Goal: Check status: Check status

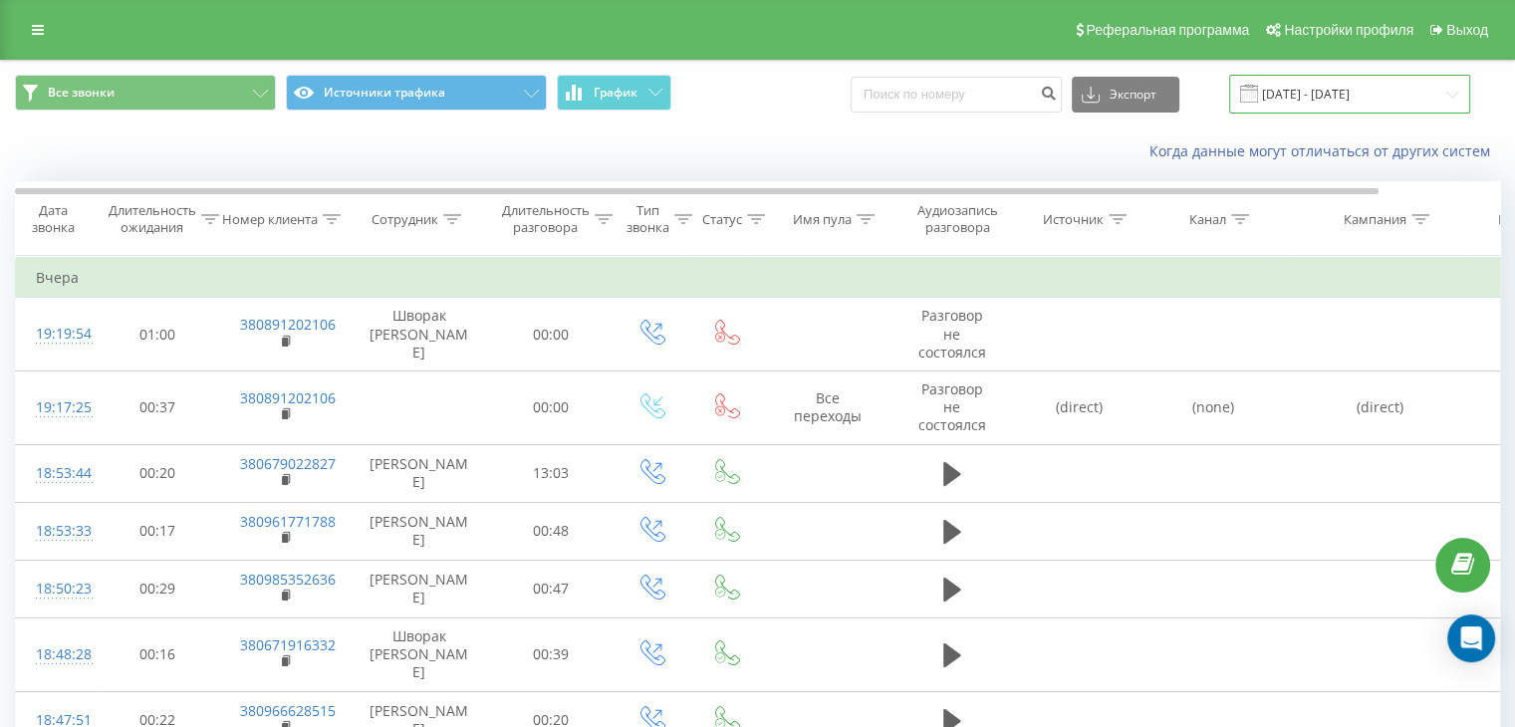
click at [1376, 100] on input "[DATE] - [DATE]" at bounding box center [1349, 94] width 241 height 39
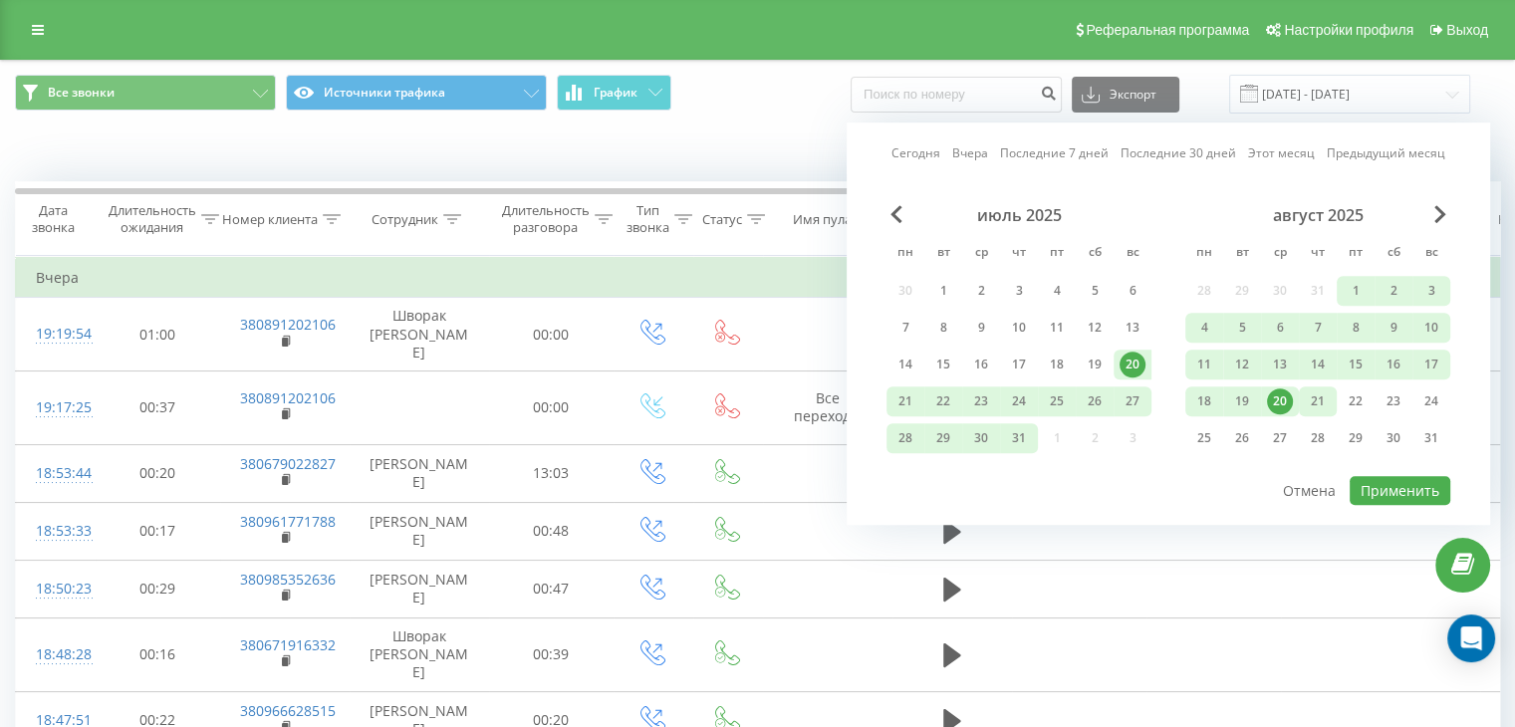
click at [1315, 401] on div "21" at bounding box center [1318, 402] width 26 height 26
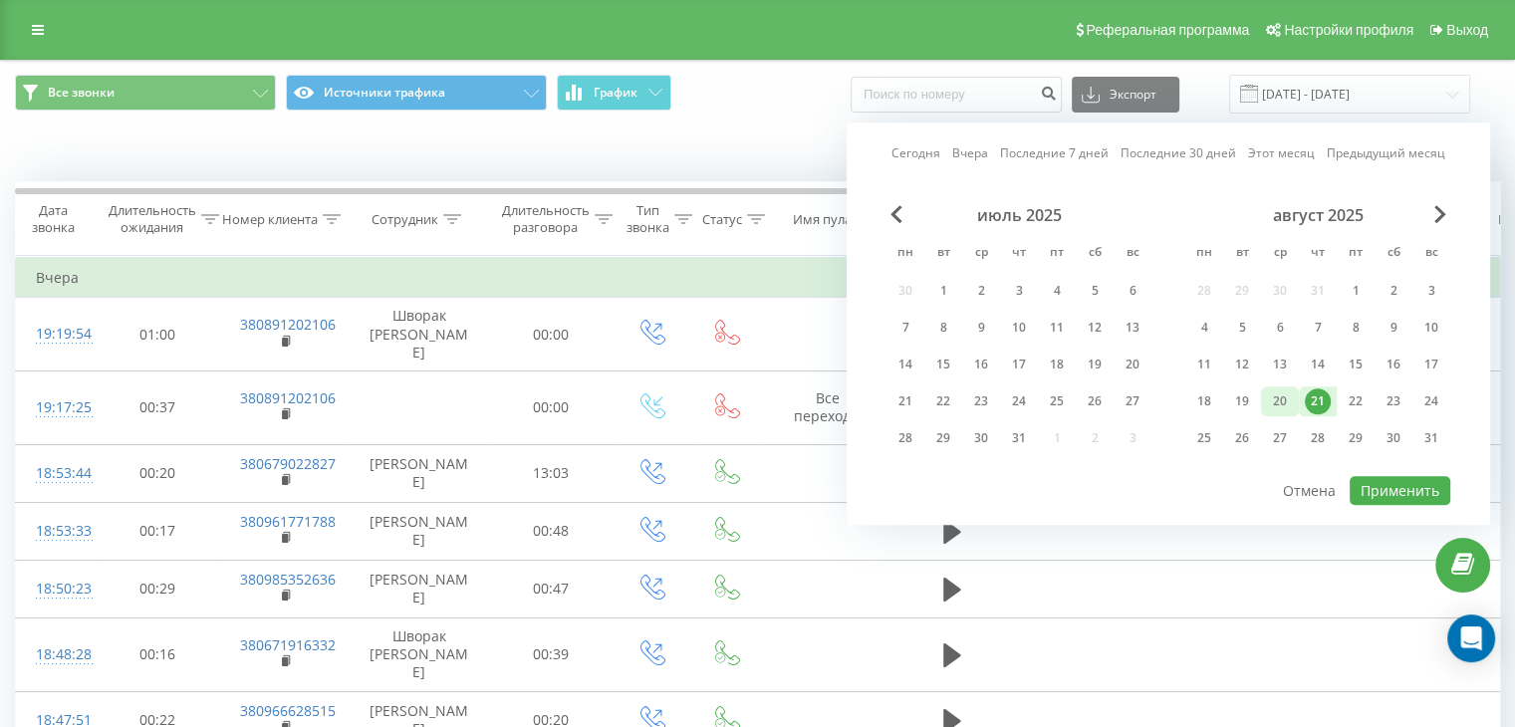
click at [1279, 404] on div "20" at bounding box center [1280, 402] width 26 height 26
click at [1414, 483] on button "Применить" at bounding box center [1400, 490] width 101 height 29
type input "20.08.2025 - 21.08.2025"
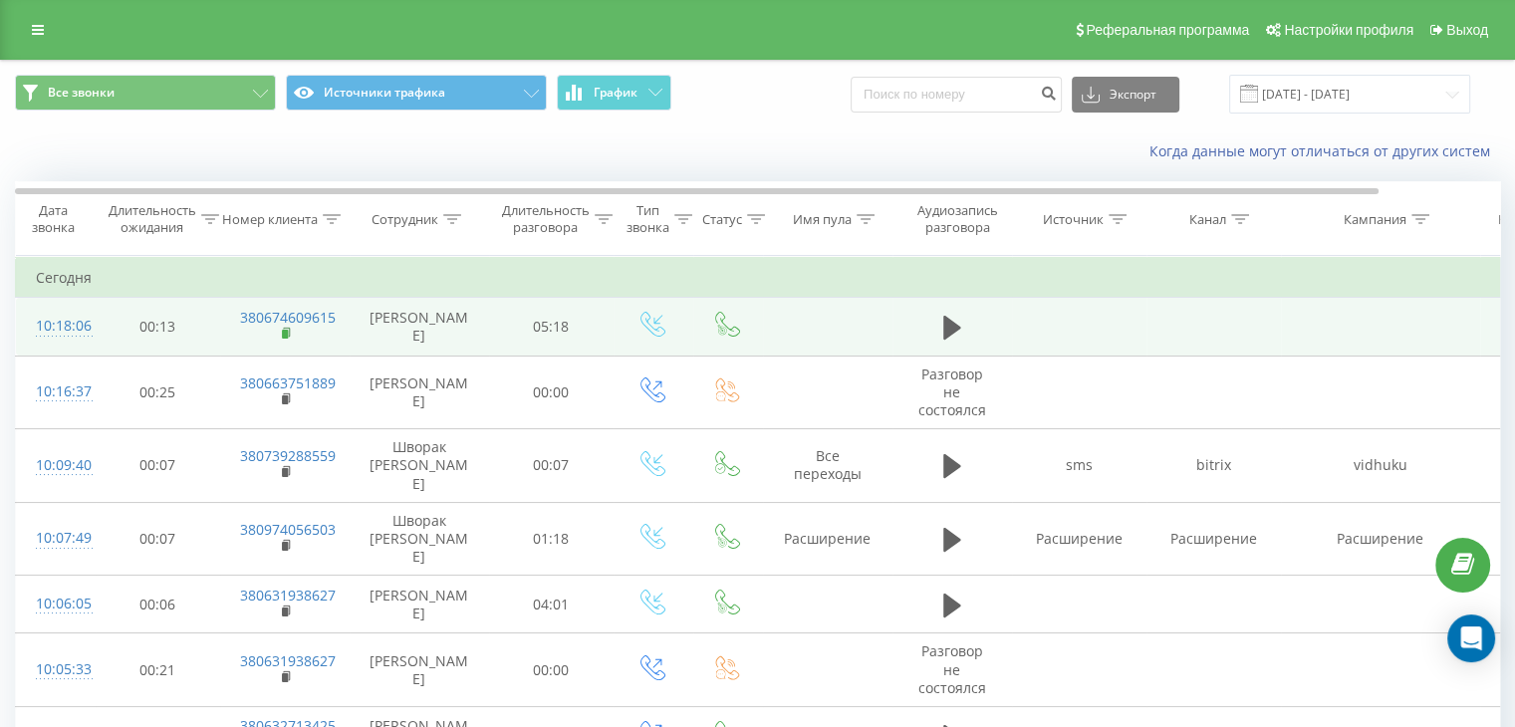
click at [286, 330] on rect at bounding box center [285, 334] width 6 height 9
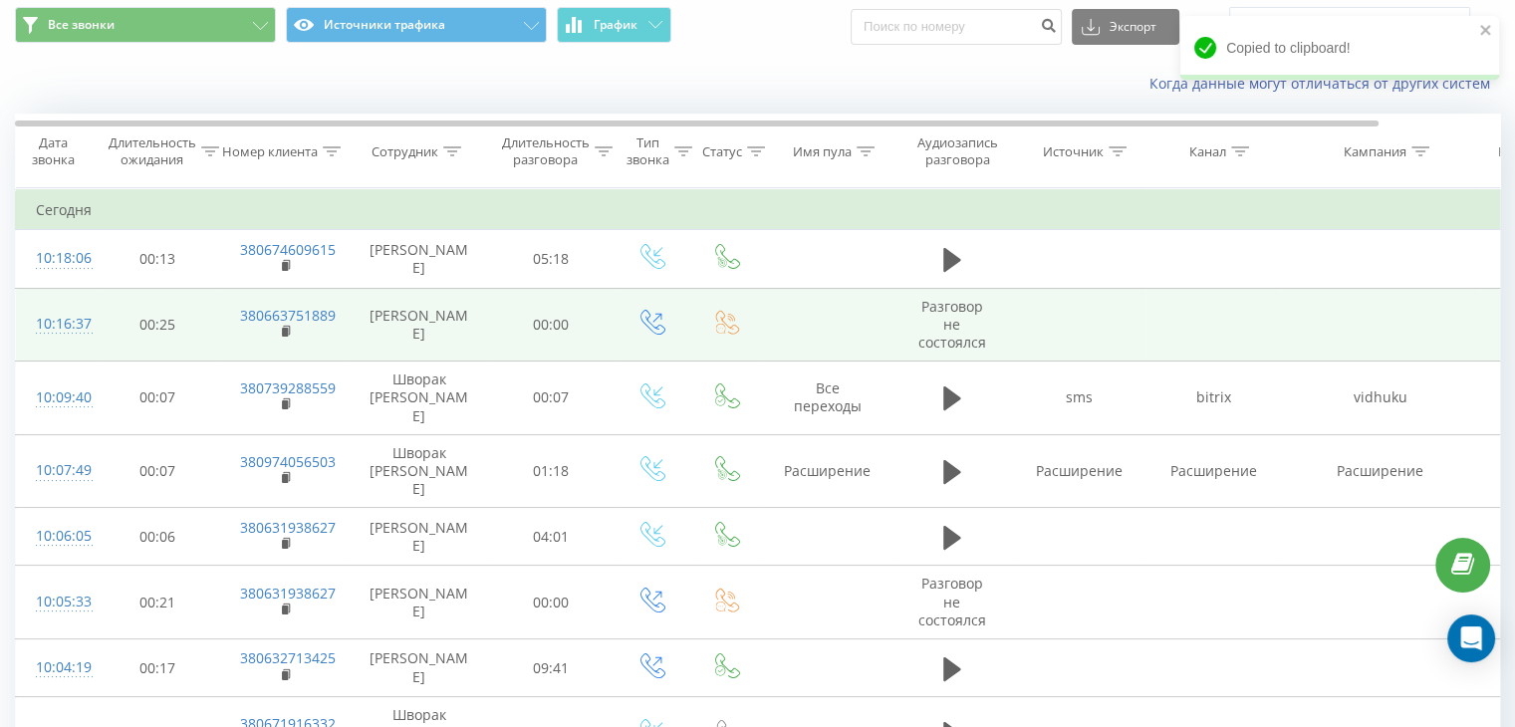
scroll to position [100, 0]
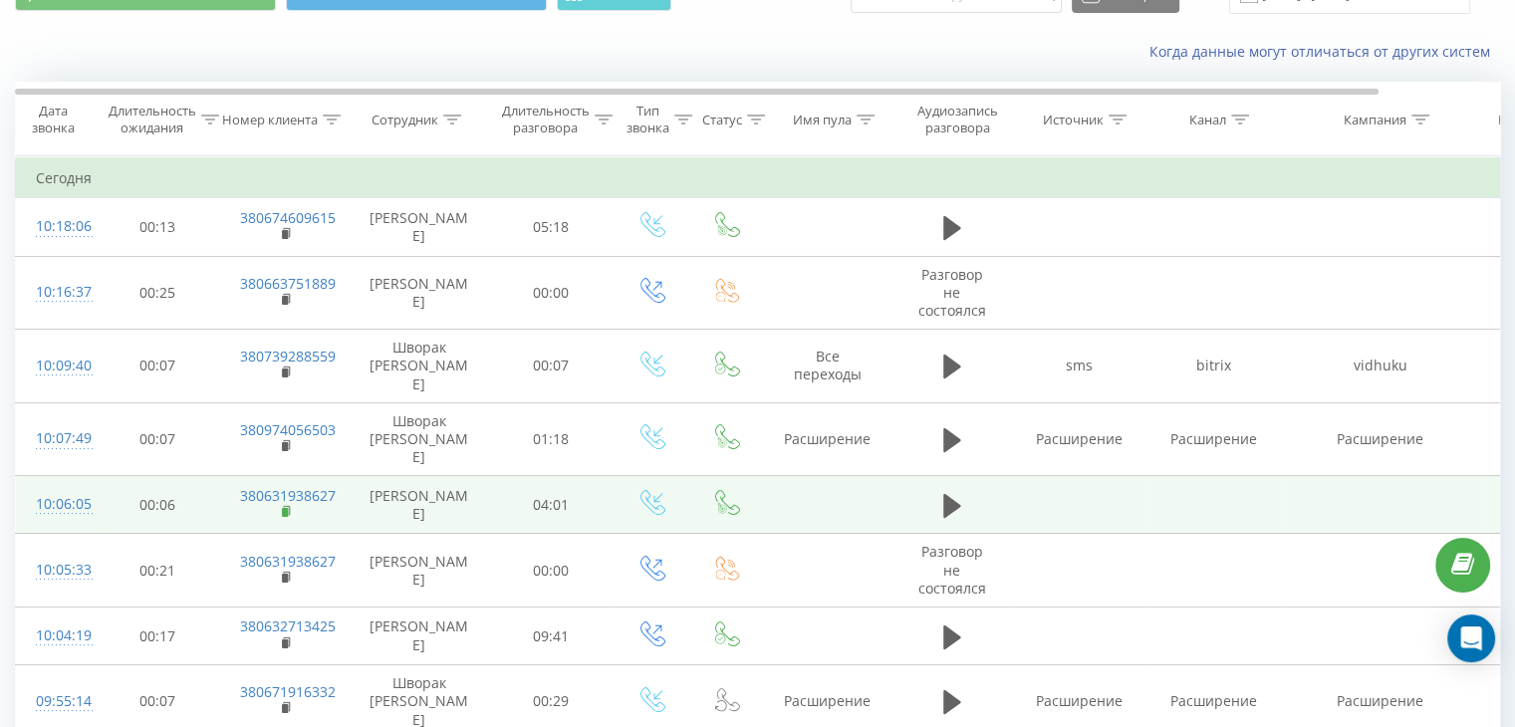
click at [286, 508] on rect at bounding box center [285, 512] width 6 height 9
